Goal: Information Seeking & Learning: Learn about a topic

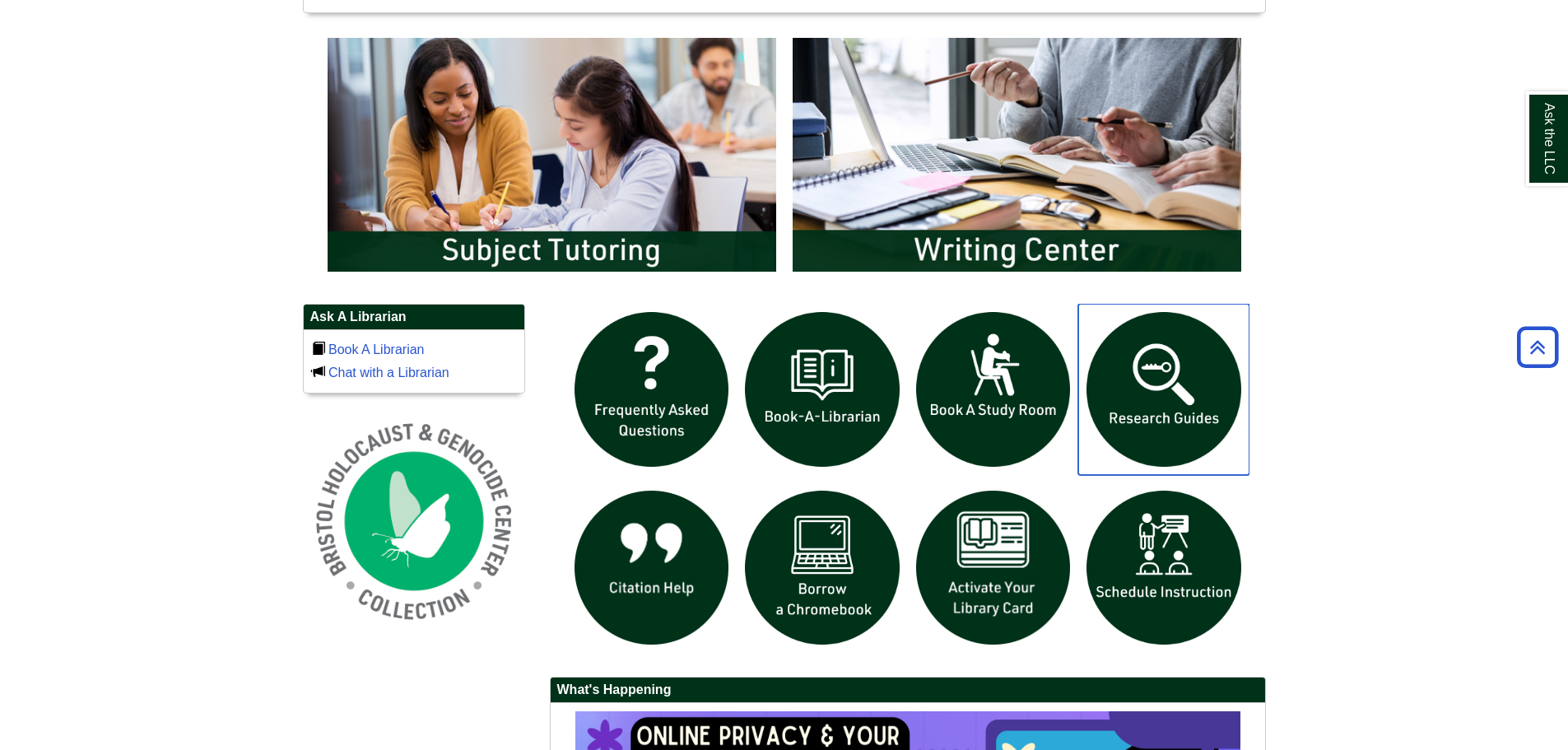
click at [1189, 401] on img "slideshow" at bounding box center [1164, 389] width 171 height 171
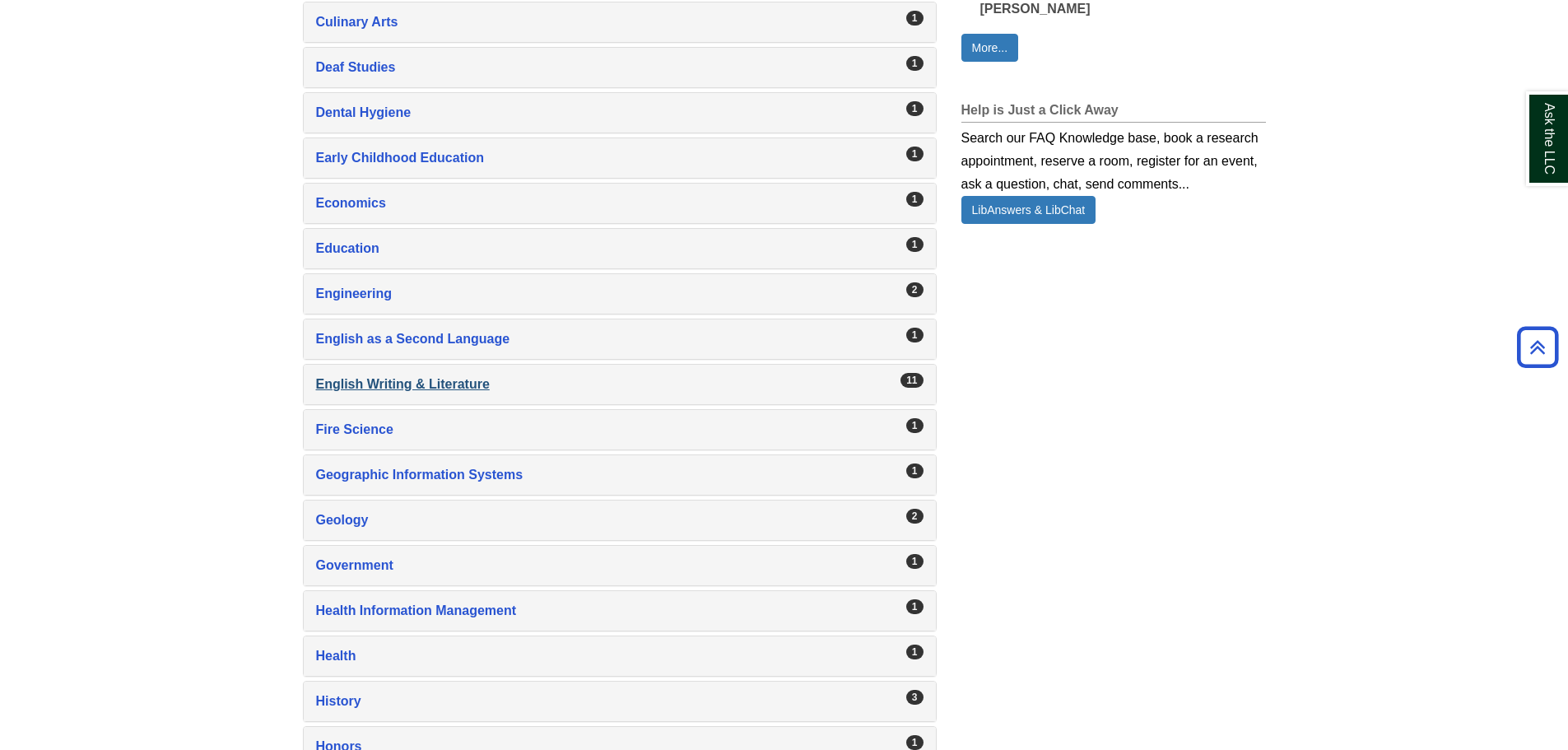
scroll to position [1235, 0]
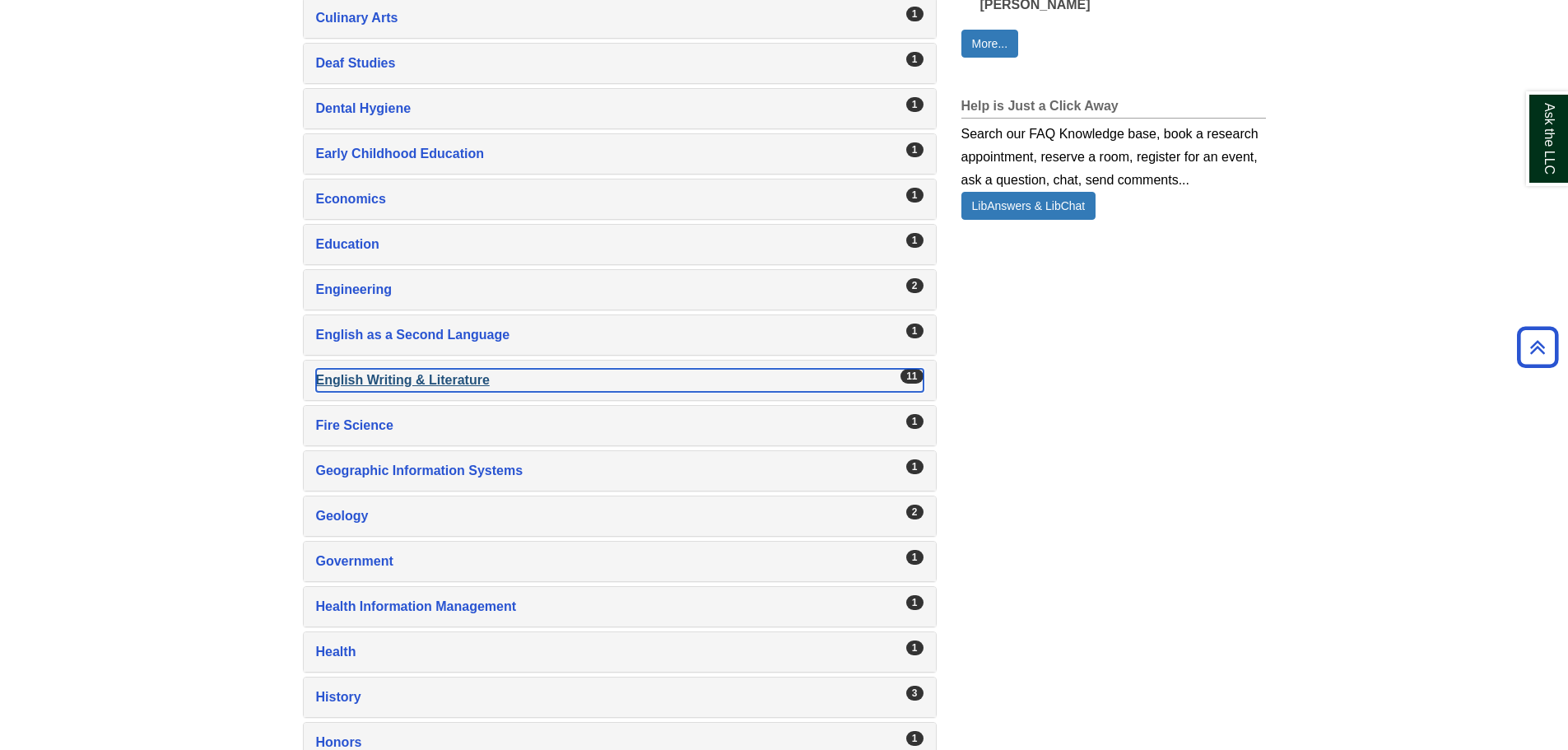
click at [441, 382] on div "English Writing & Literature , 11 guides" at bounding box center [619, 380] width 607 height 23
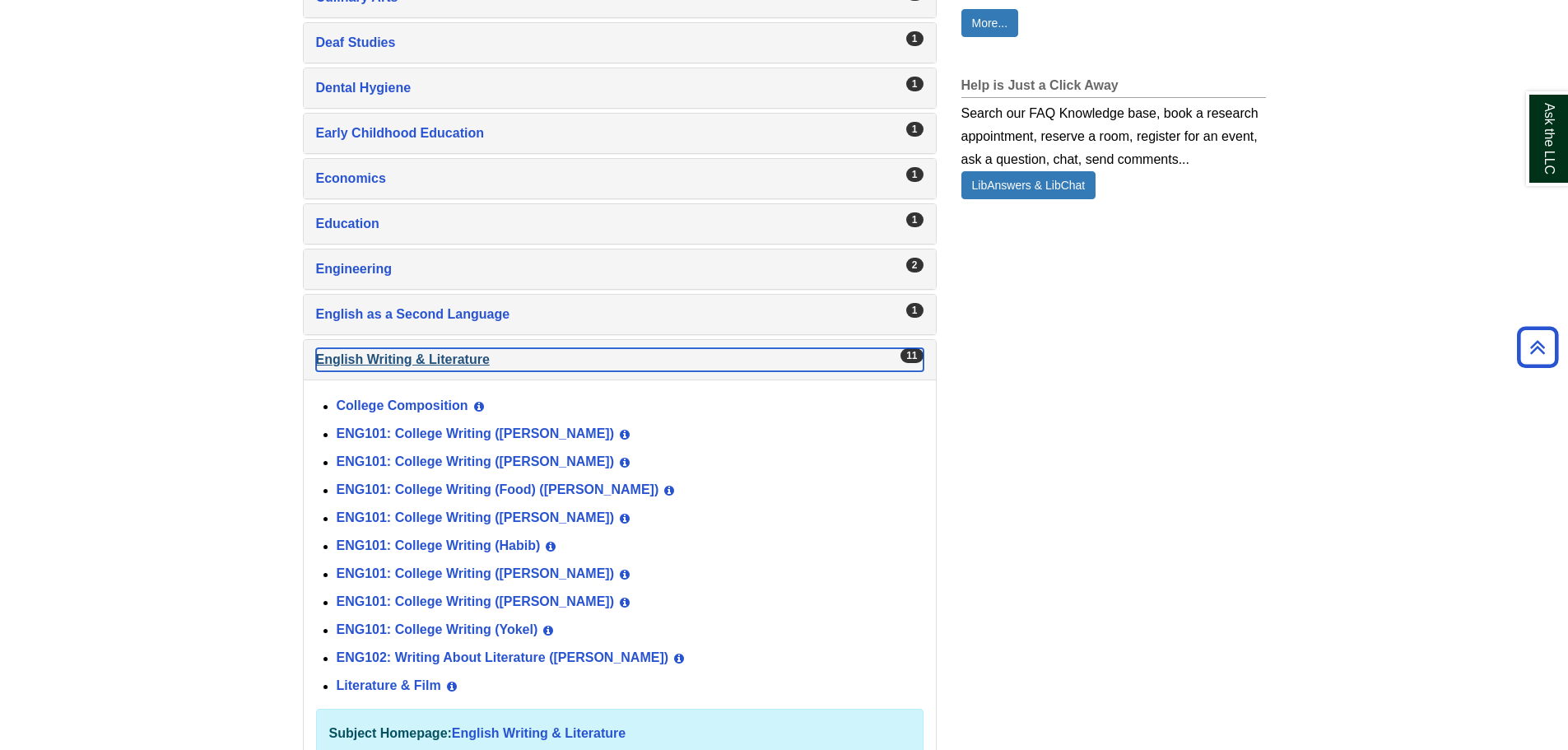
scroll to position [1399, 0]
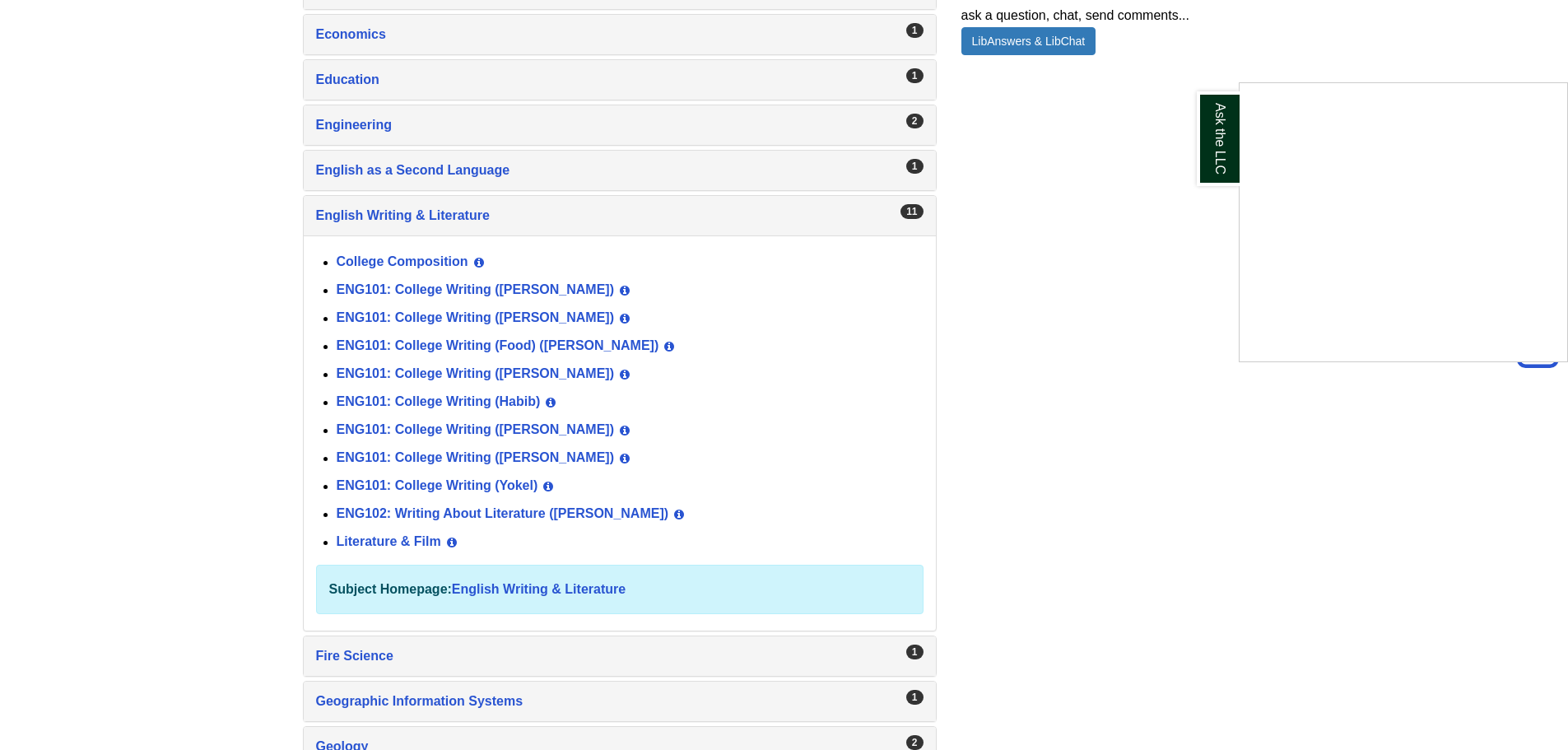
click at [643, 459] on div "Ask the LLC" at bounding box center [784, 375] width 1568 height 750
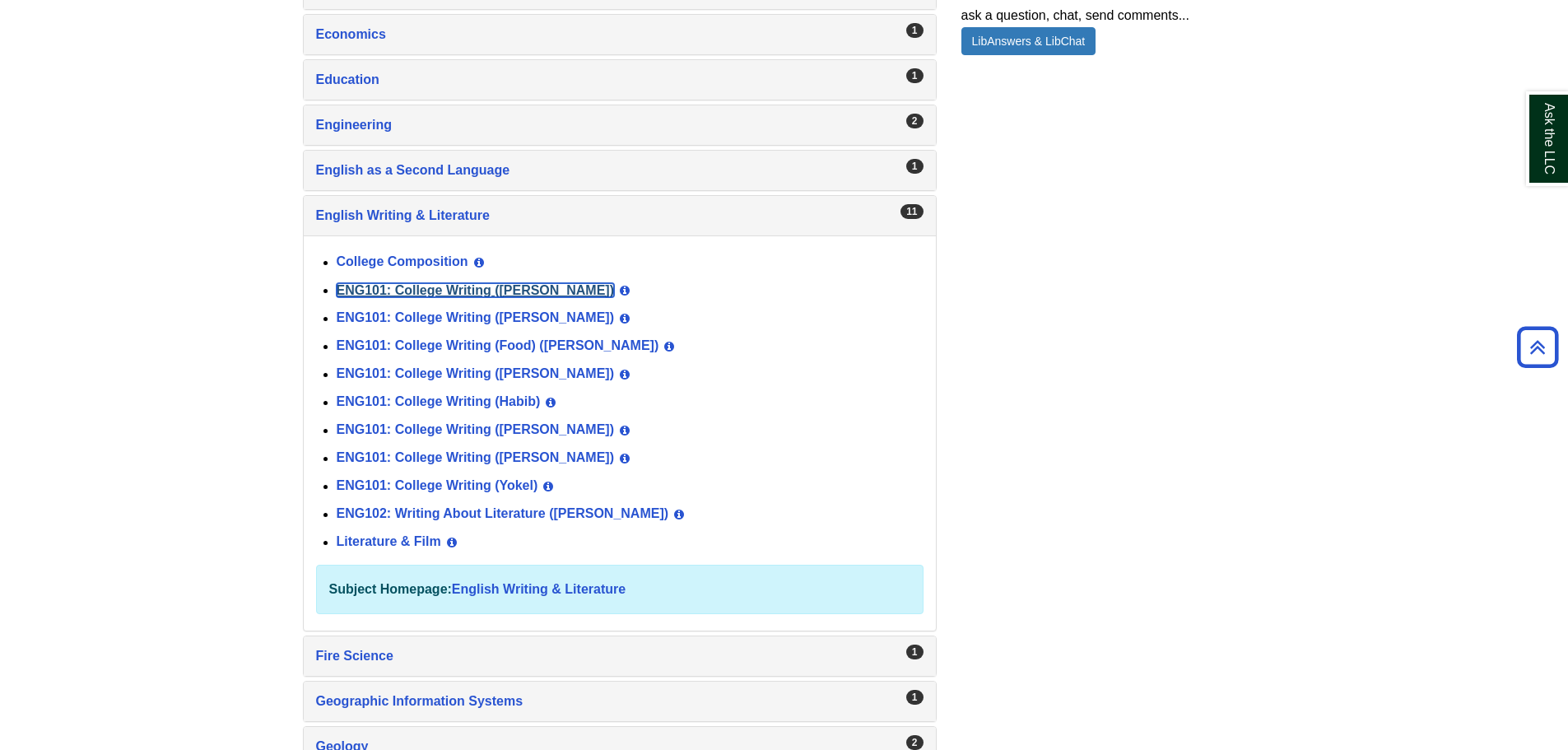
click at [545, 285] on link "ENG101: College Writing (Beaulieu-Smith)" at bounding box center [475, 291] width 278 height 14
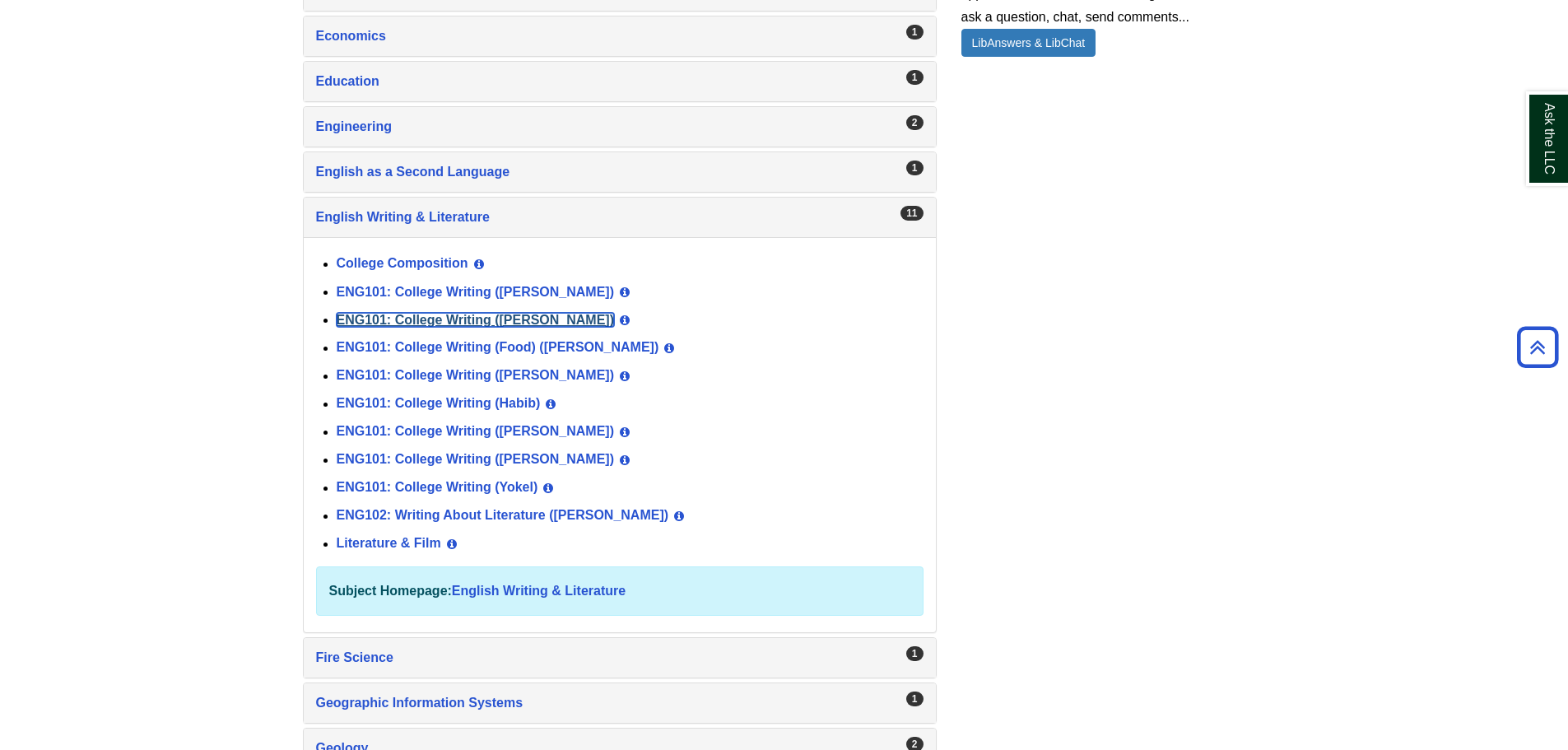
click at [522, 321] on link "ENG101: College Writing (Brooks)" at bounding box center [475, 320] width 278 height 14
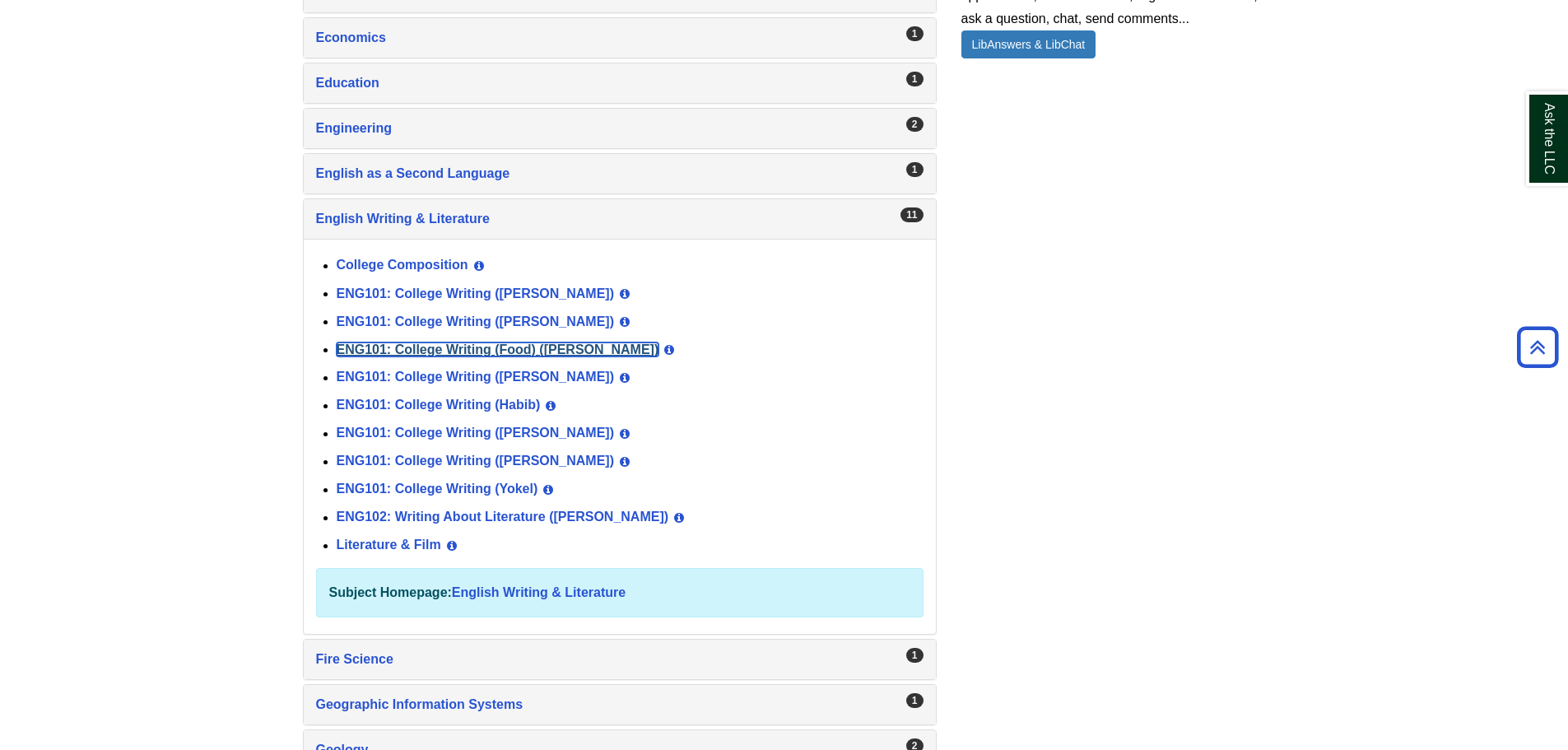
click at [513, 352] on link "ENG101: College Writing (Food) ([PERSON_NAME])" at bounding box center [497, 350] width 323 height 14
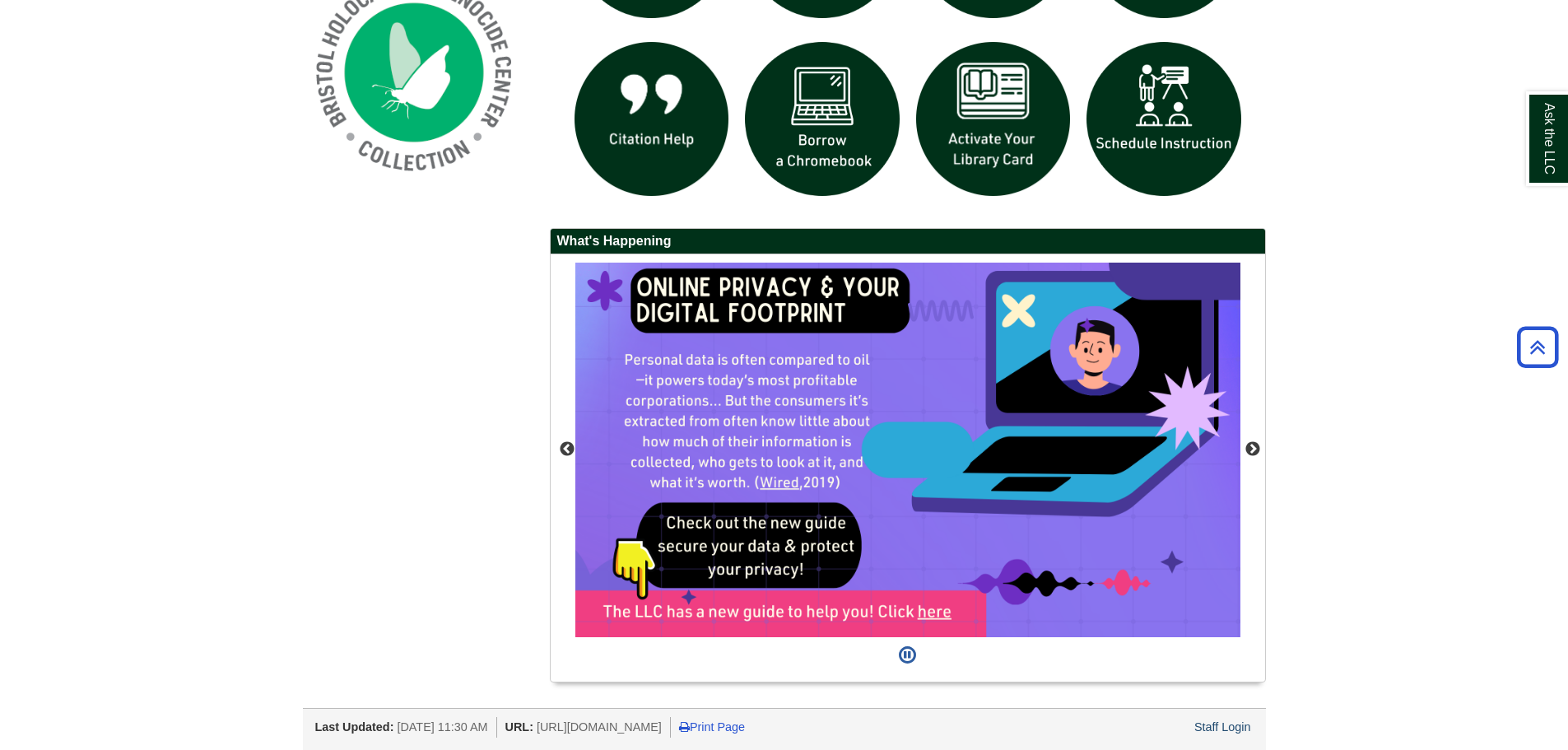
click at [1225, 719] on div "Staff Login" at bounding box center [1223, 727] width 62 height 21
click at [1216, 737] on div "Staff Login" at bounding box center [1223, 727] width 62 height 21
click at [1219, 727] on link "Staff Login" at bounding box center [1224, 726] width 57 height 13
